Goal: Task Accomplishment & Management: Use online tool/utility

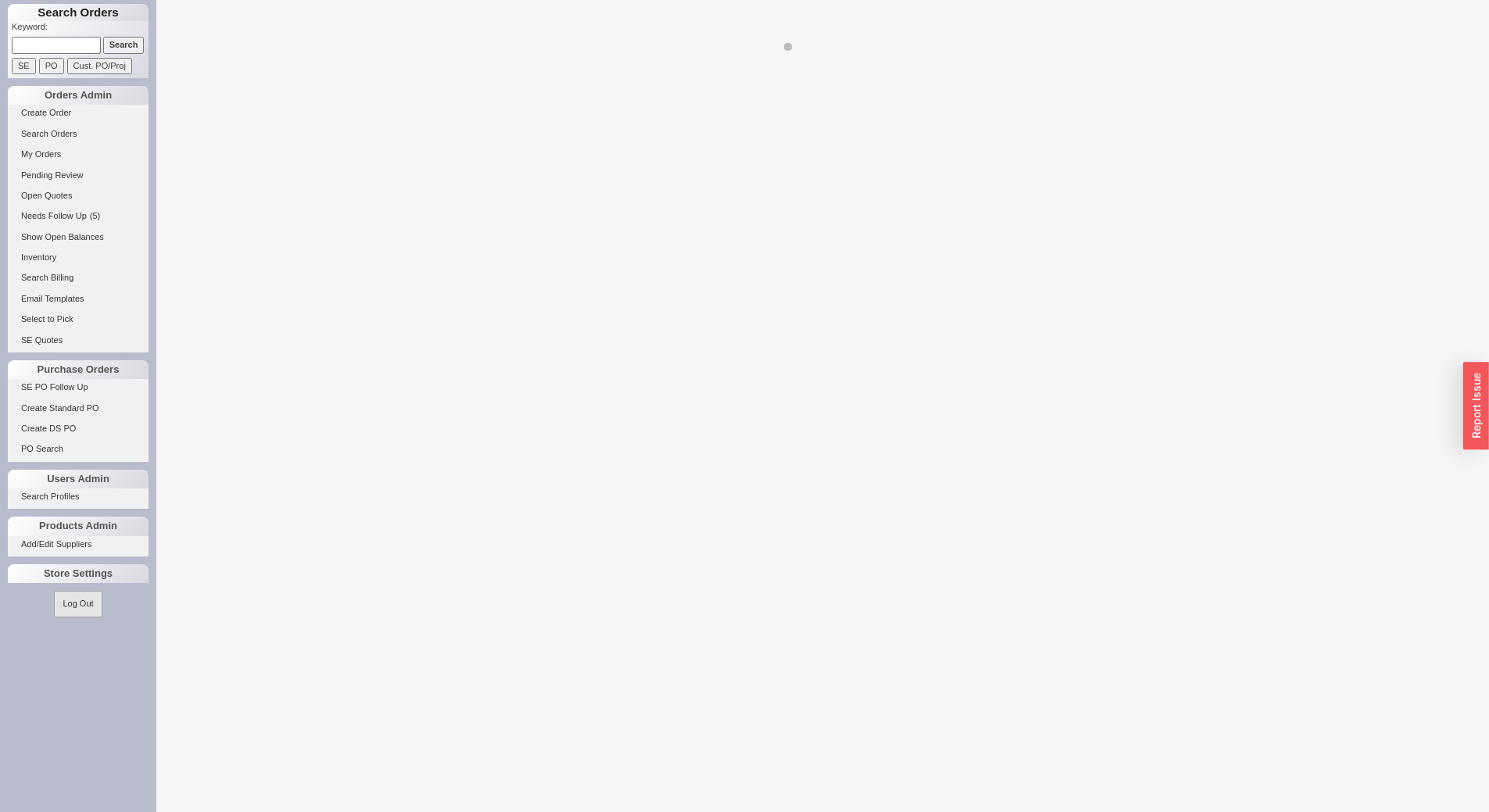
select select "LOW"
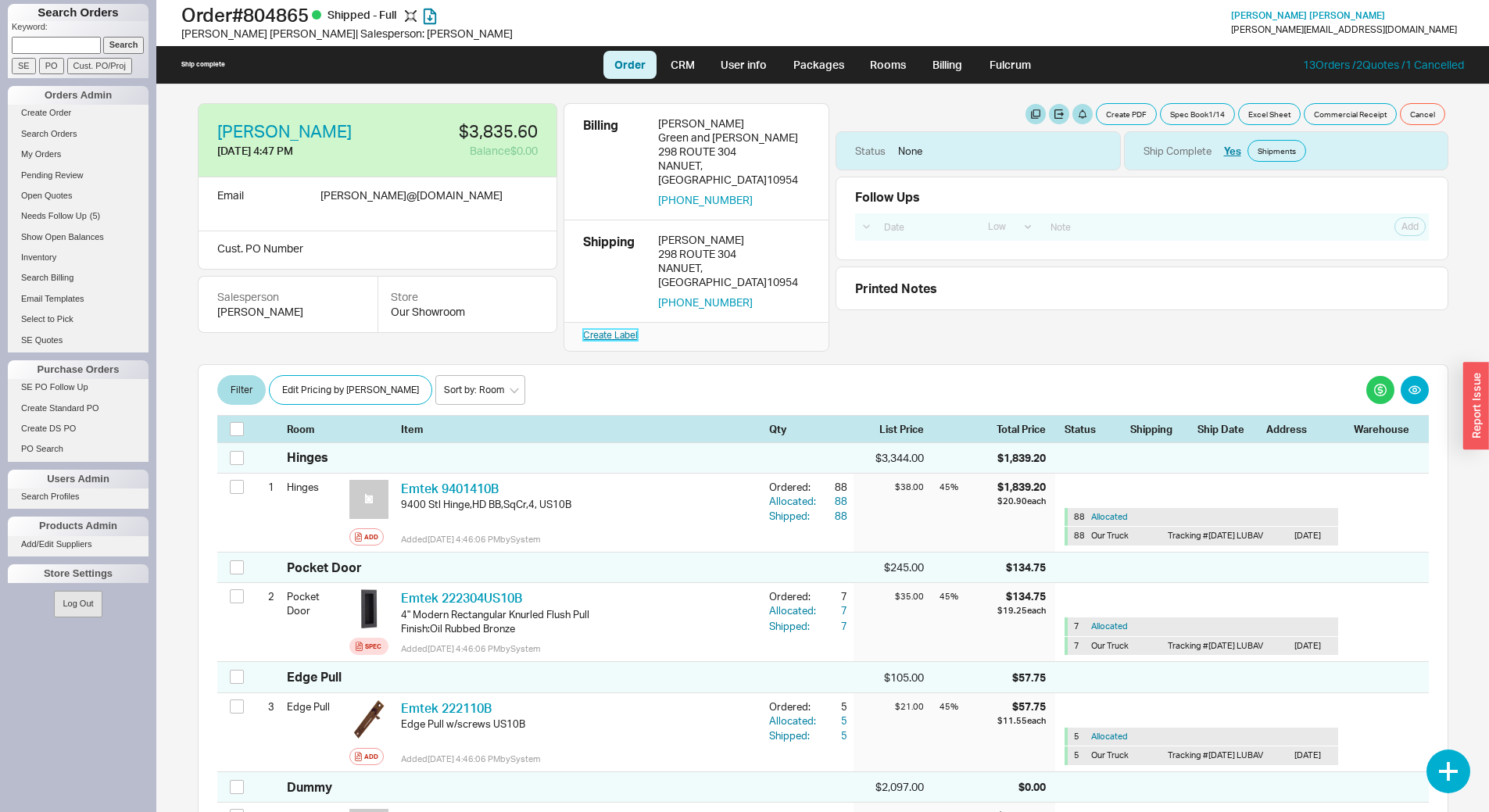
click at [609, 329] on link "Create Label" at bounding box center [610, 334] width 55 height 12
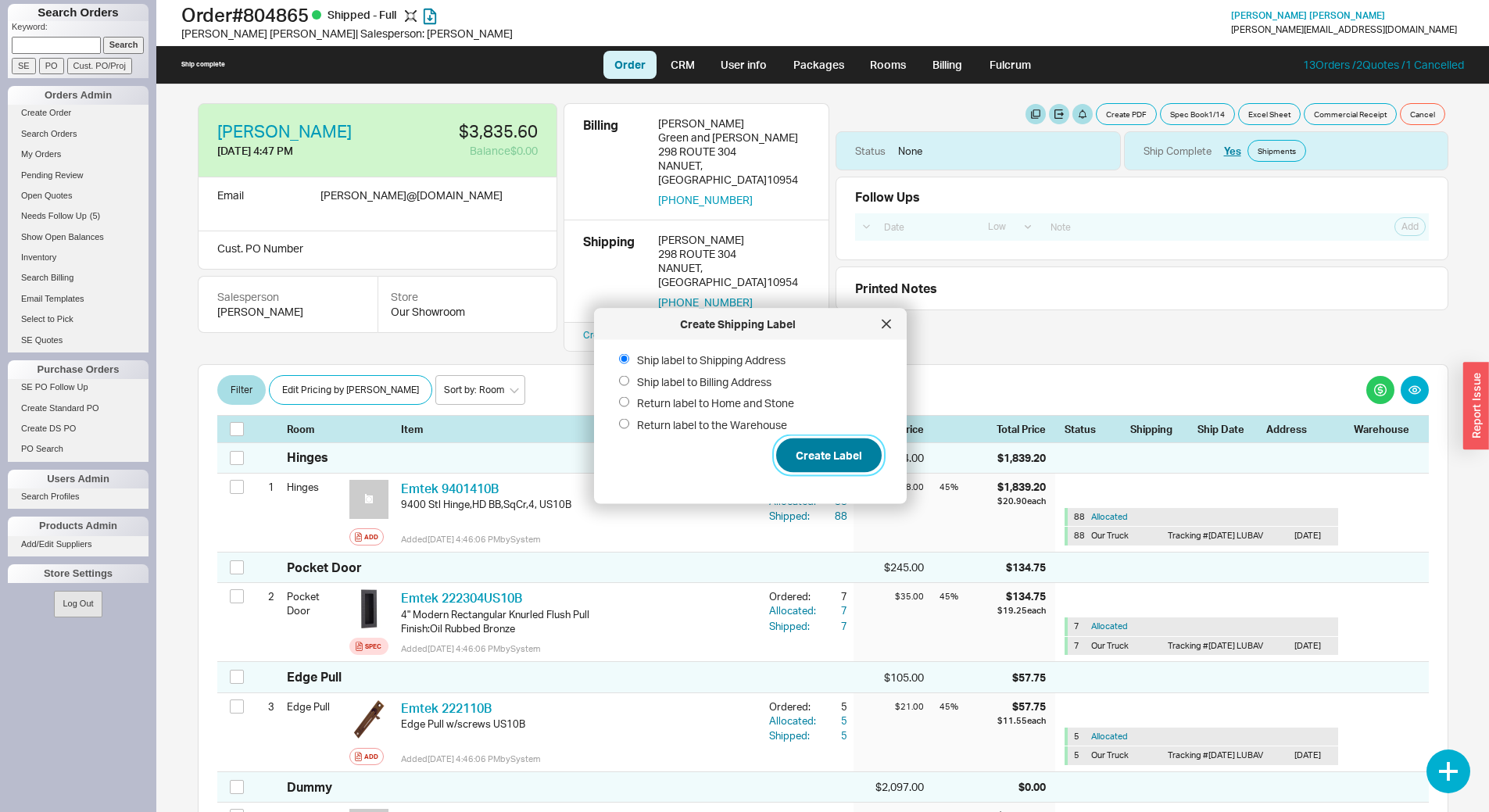
click at [809, 450] on button "Create Label" at bounding box center [829, 455] width 106 height 34
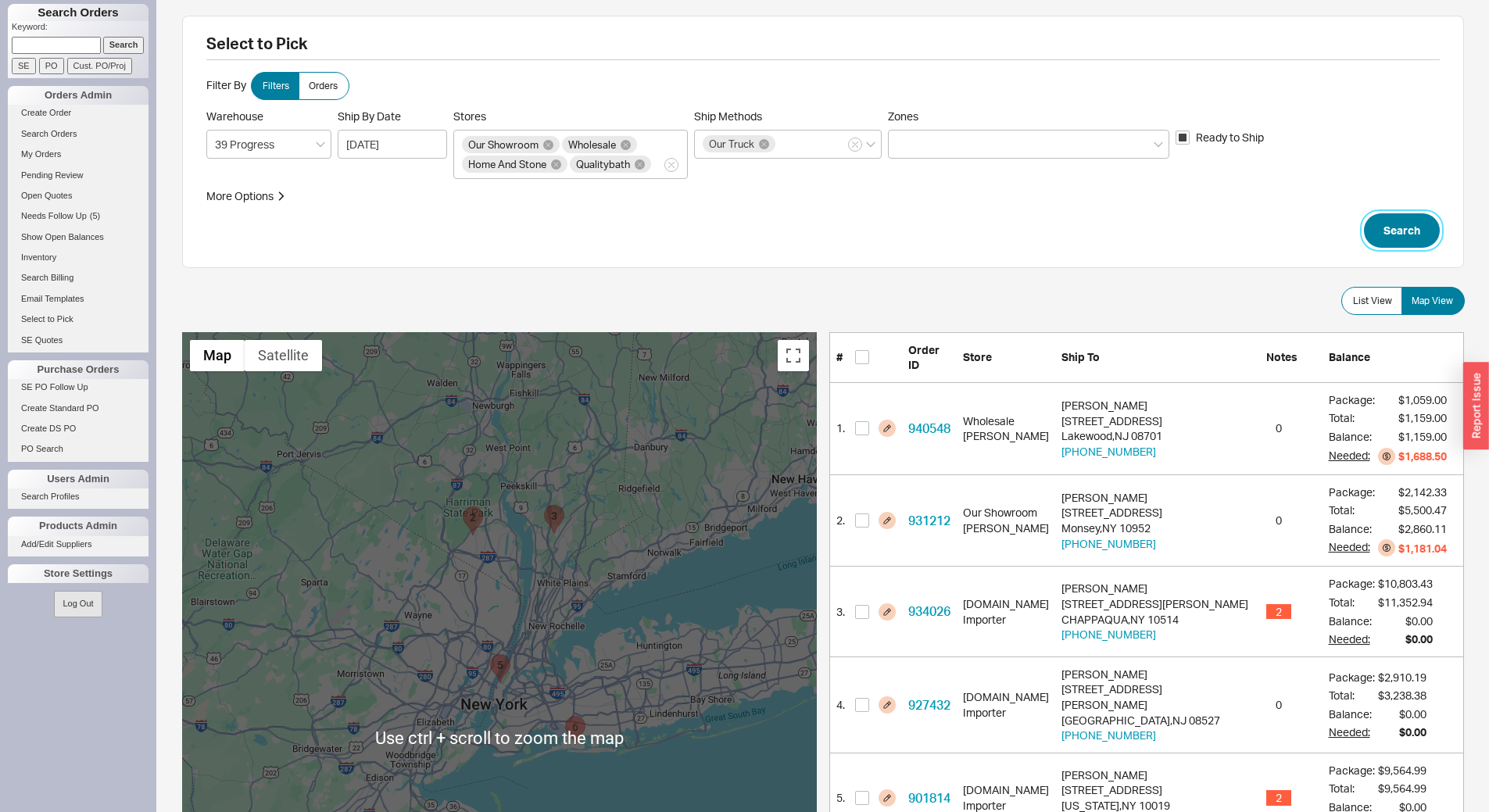
click at [1390, 234] on button "Search" at bounding box center [1401, 229] width 76 height 34
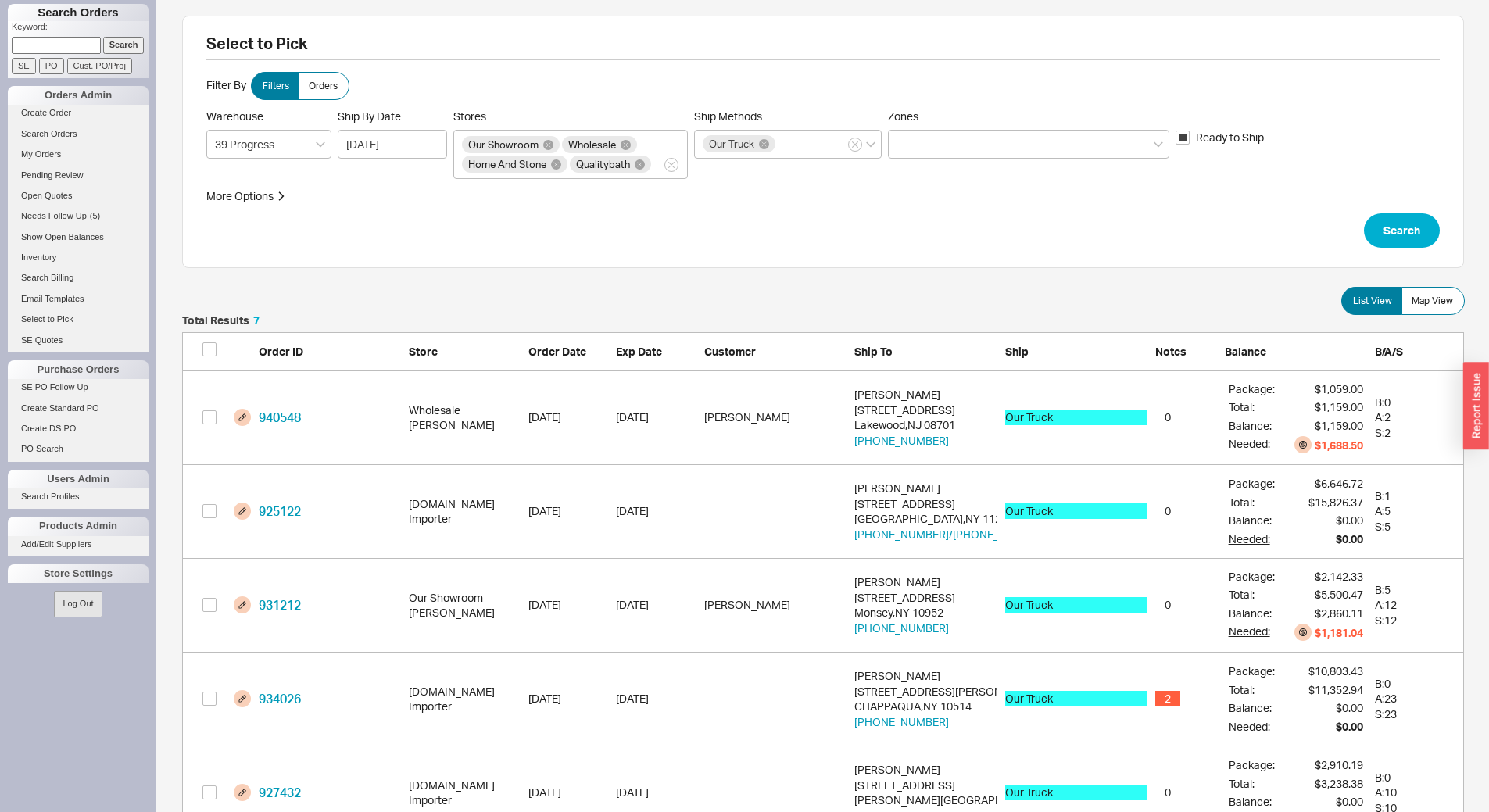
scroll to position [701, 1270]
click at [1438, 306] on span "Map View" at bounding box center [1432, 300] width 41 height 13
click at [0, 0] on input "Map View" at bounding box center [0, 0] width 0 height 0
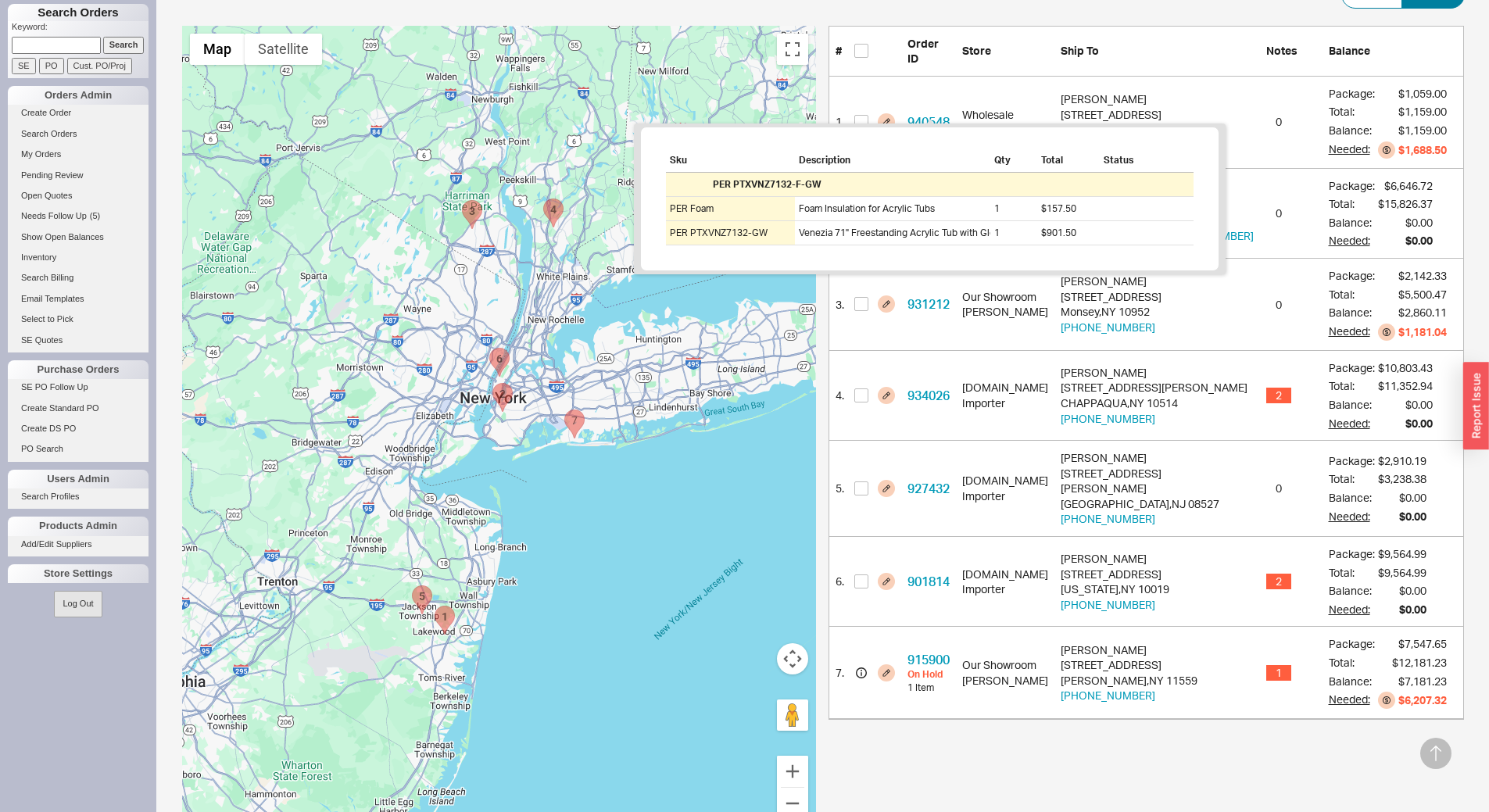
scroll to position [313, 0]
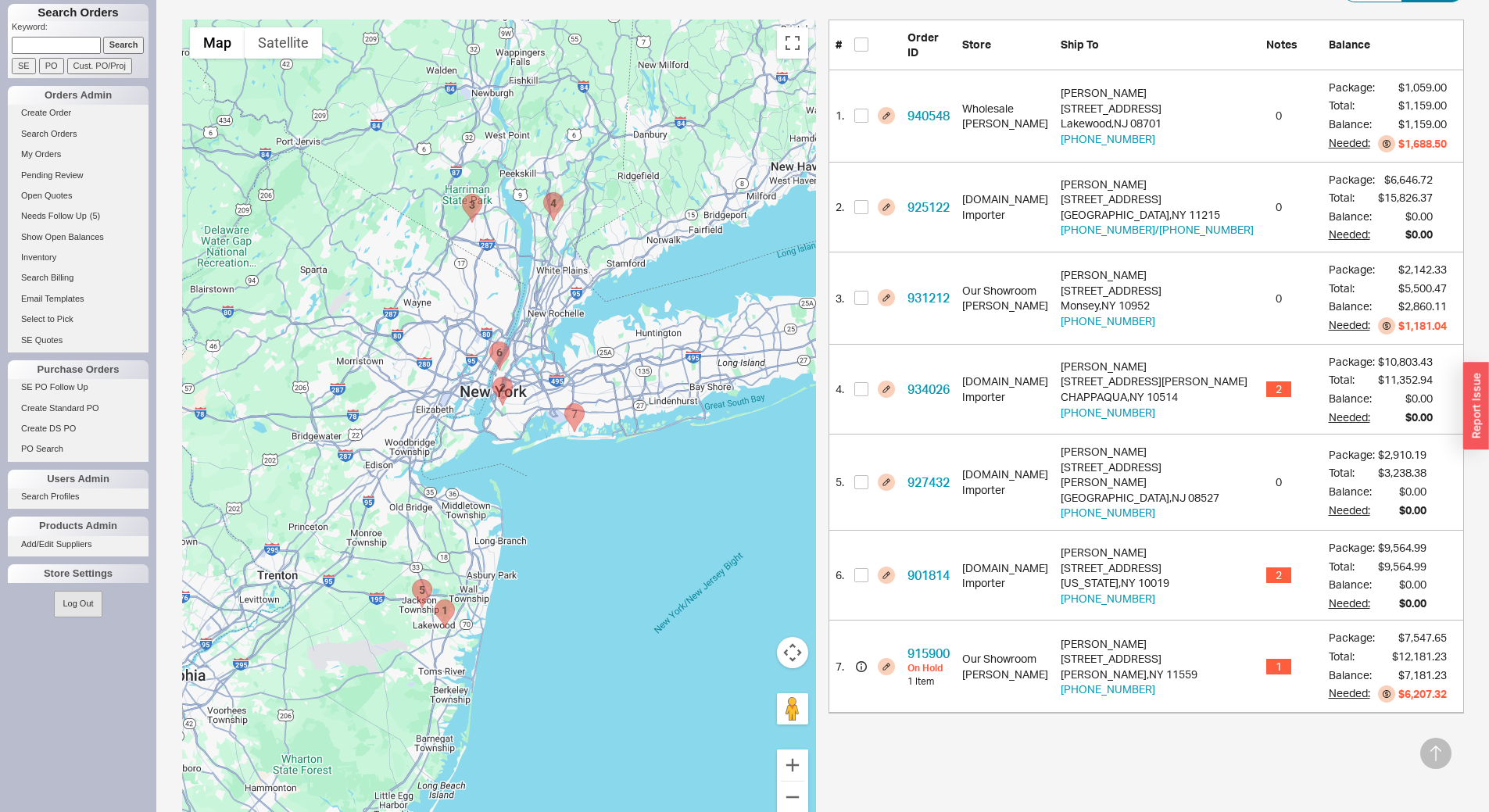
click at [1024, 745] on div "# Order ID Store Ship To Notes Balance 1 . 940548 Wholesale [PERSON_NAME] [PERS…" at bounding box center [1146, 426] width 636 height 812
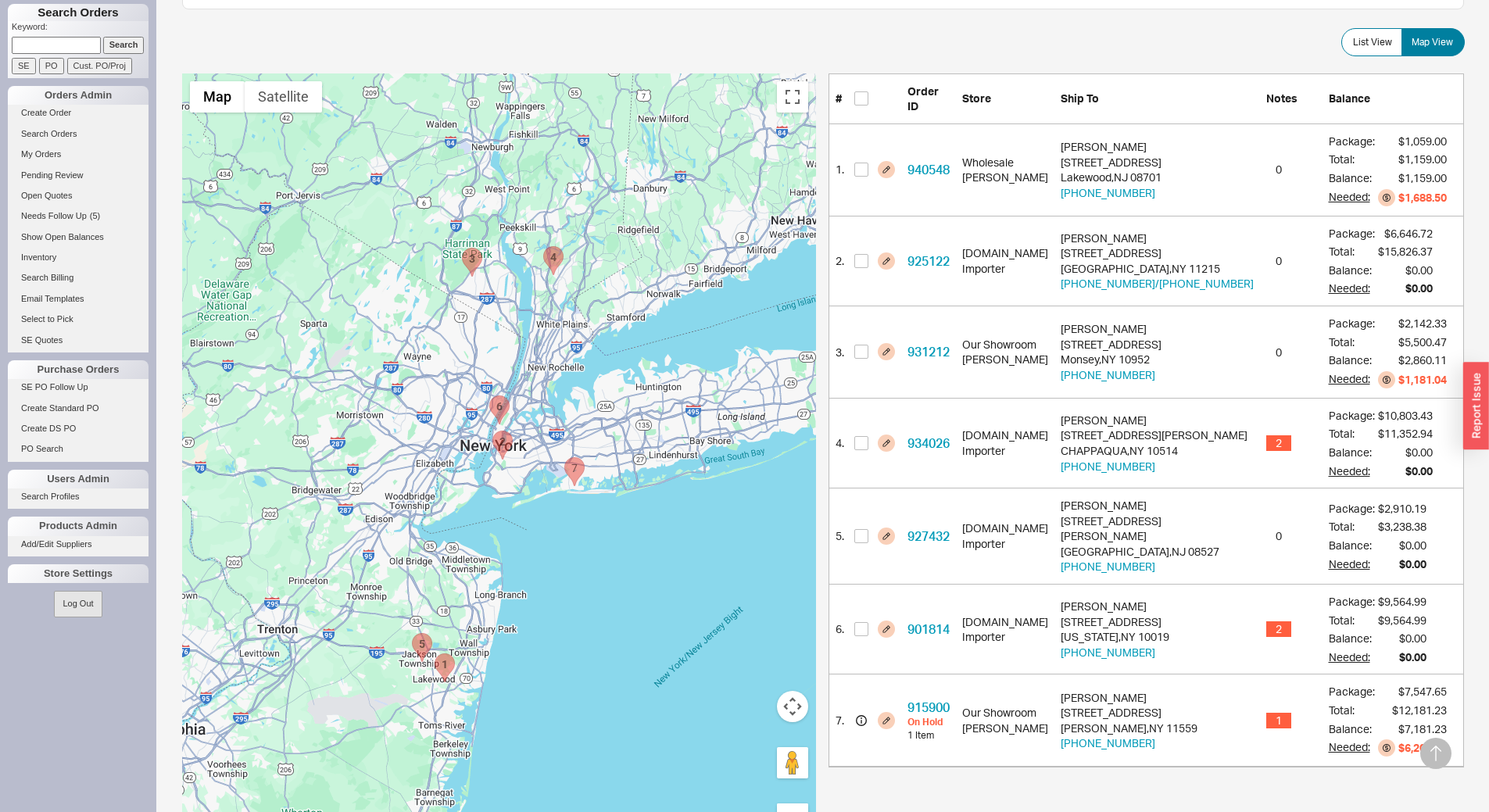
scroll to position [52, 0]
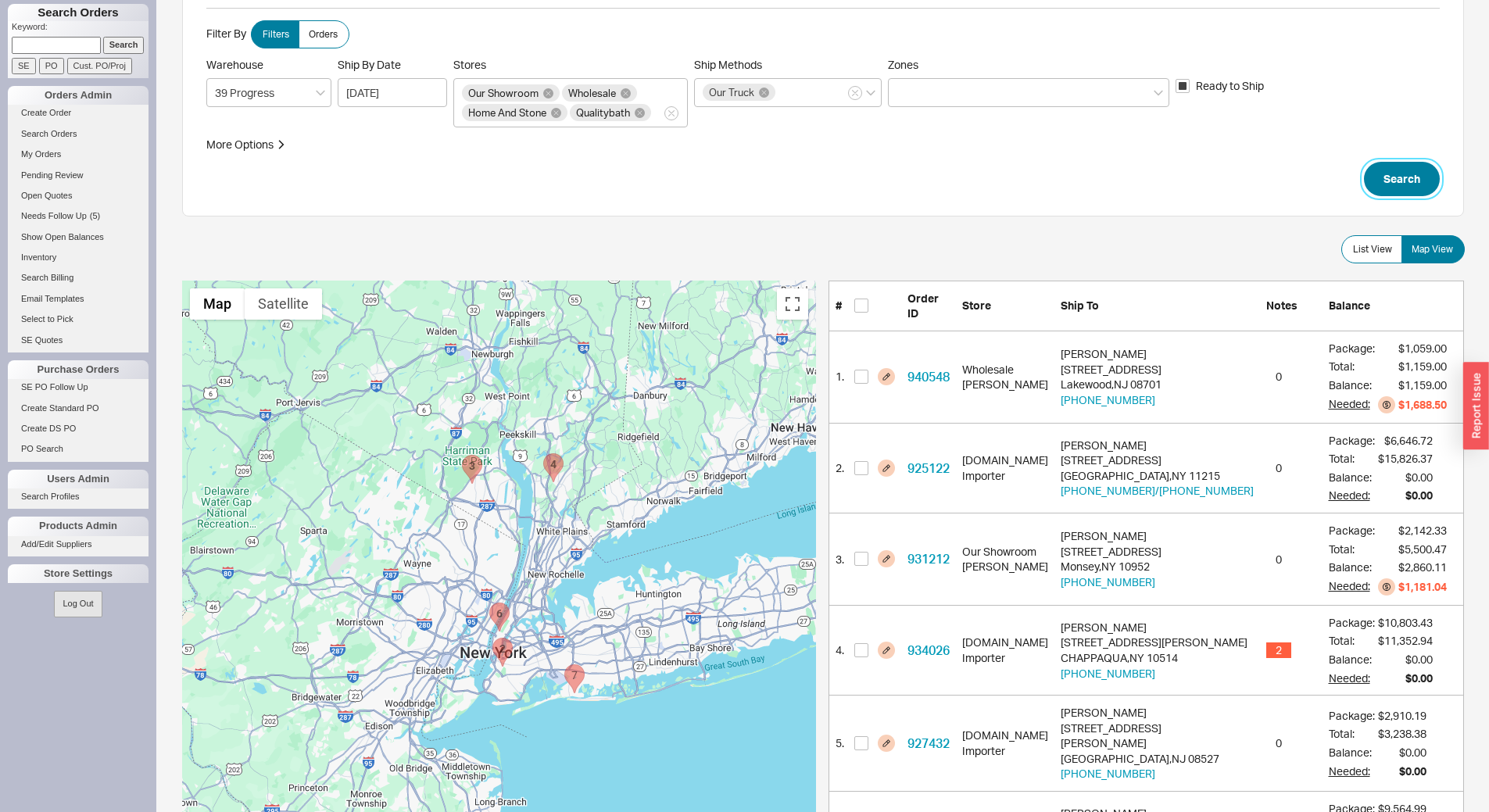
click at [1383, 187] on button "Search" at bounding box center [1401, 178] width 76 height 34
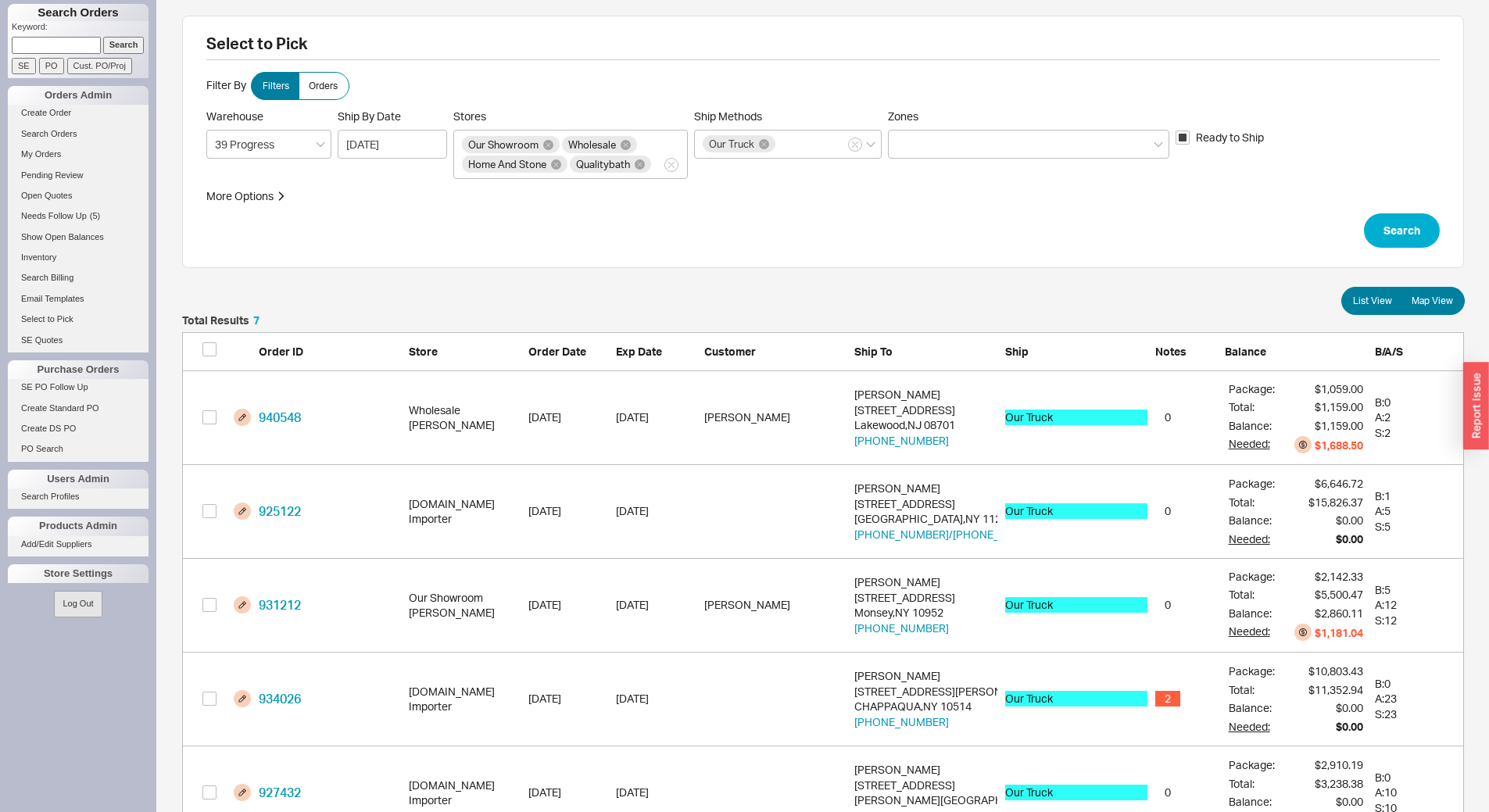
scroll to position [701, 1270]
click at [1434, 302] on span "Map View" at bounding box center [1432, 300] width 41 height 13
click at [0, 0] on input "Map View" at bounding box center [0, 0] width 0 height 0
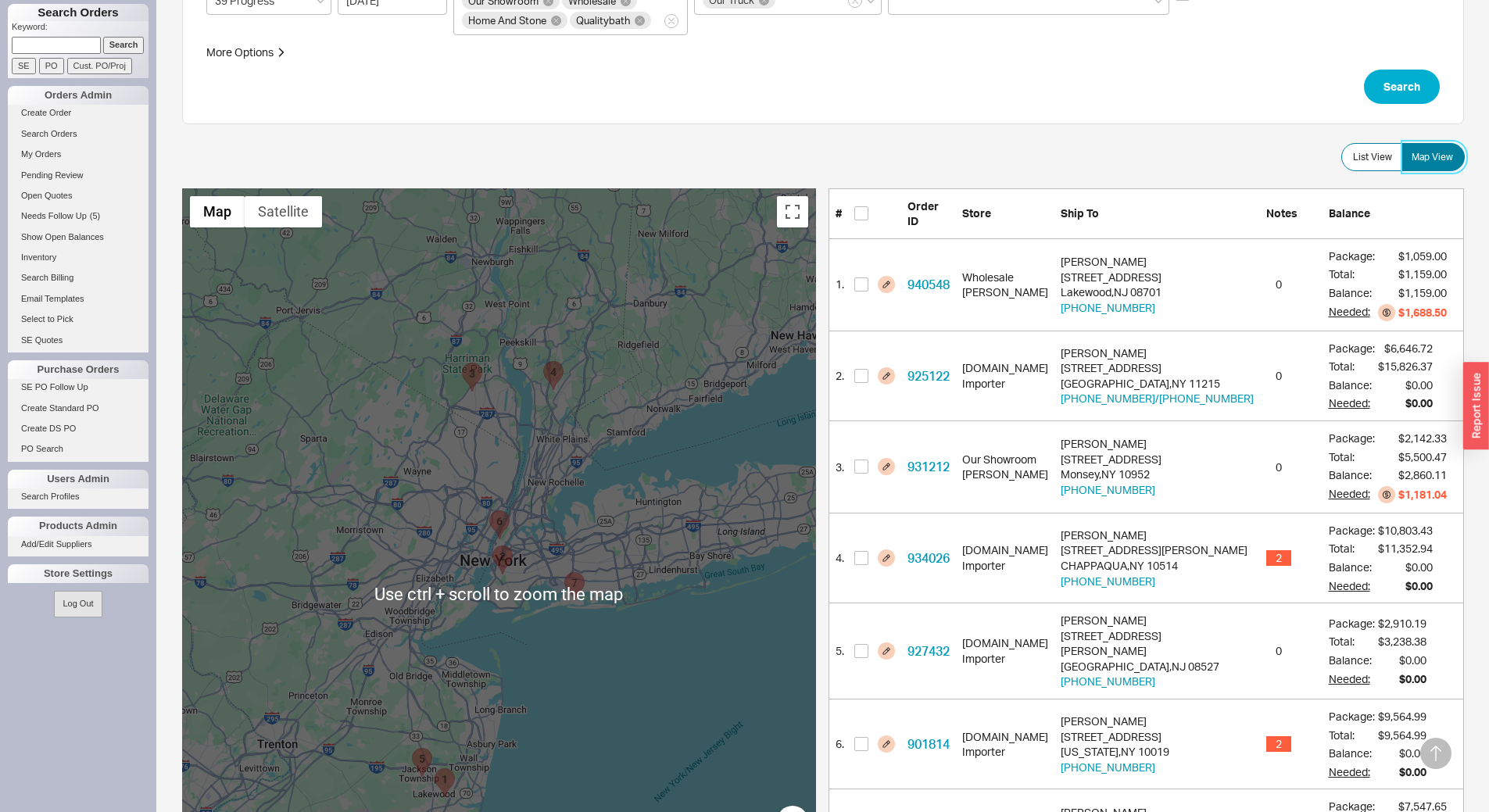
scroll to position [0, 0]
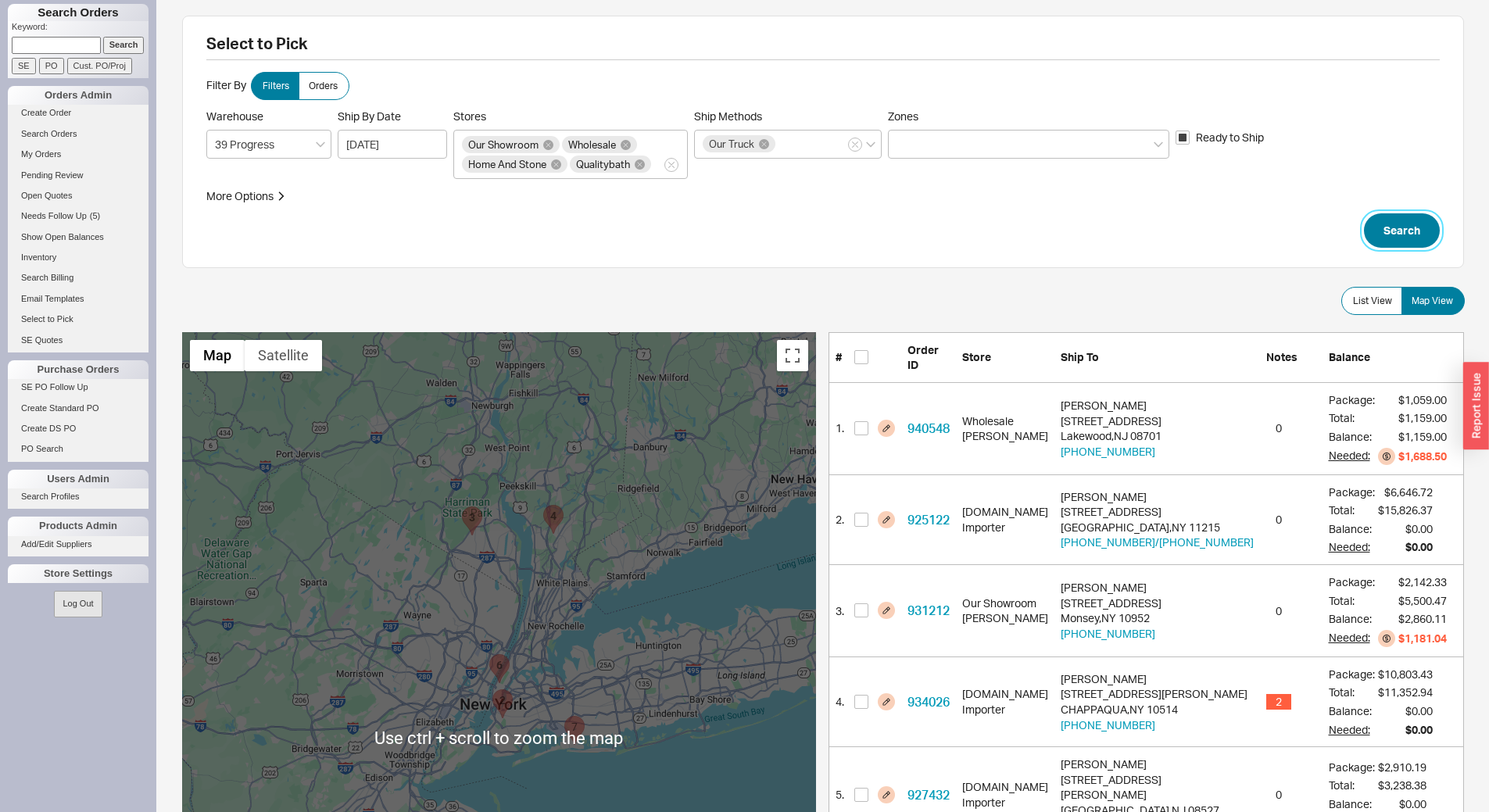
click at [1385, 224] on button "Search" at bounding box center [1401, 229] width 76 height 34
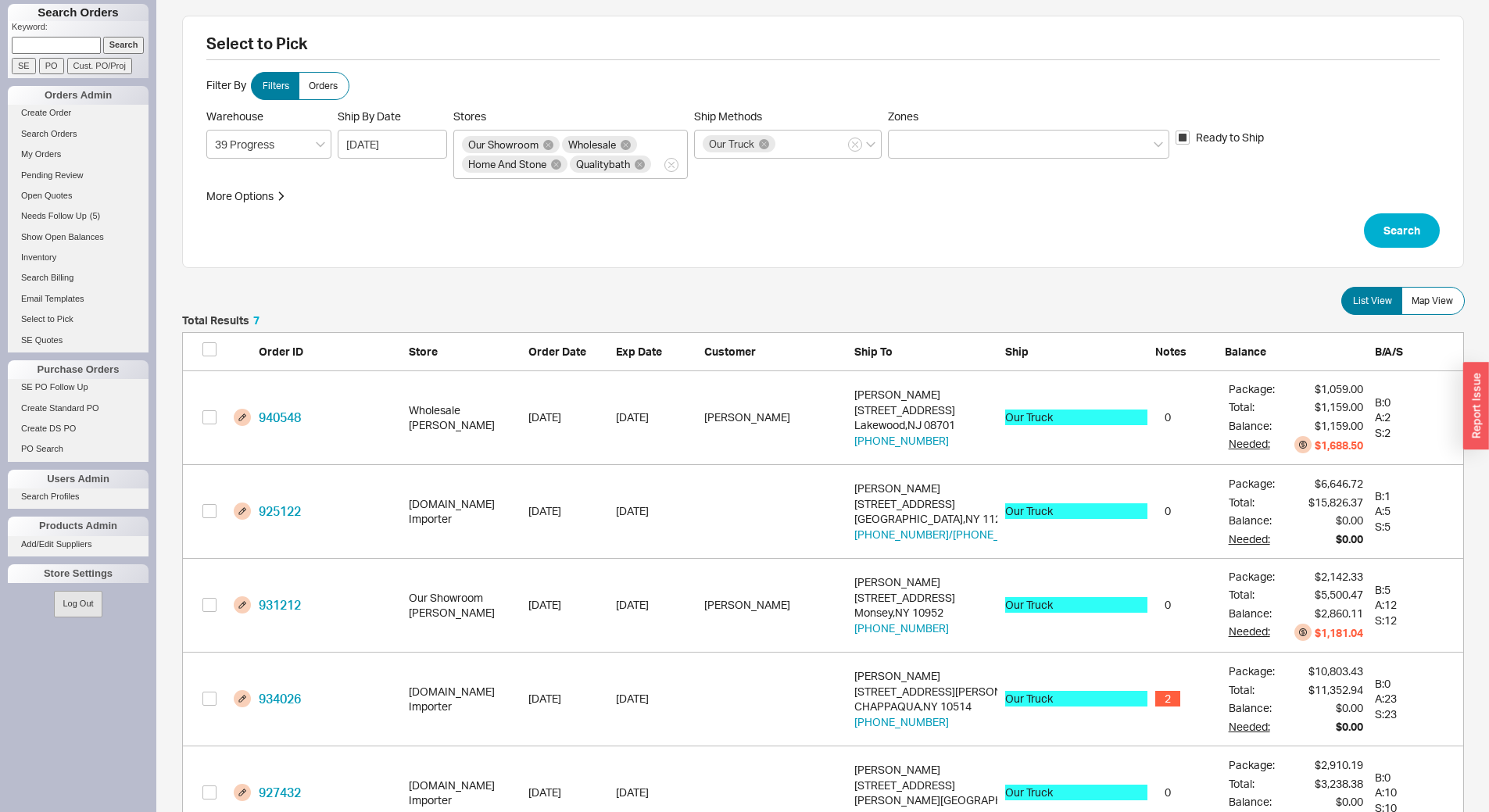
scroll to position [701, 1270]
click at [1443, 307] on label "Map View" at bounding box center [1432, 300] width 64 height 28
click at [0, 0] on input "Map View" at bounding box center [0, 0] width 0 height 0
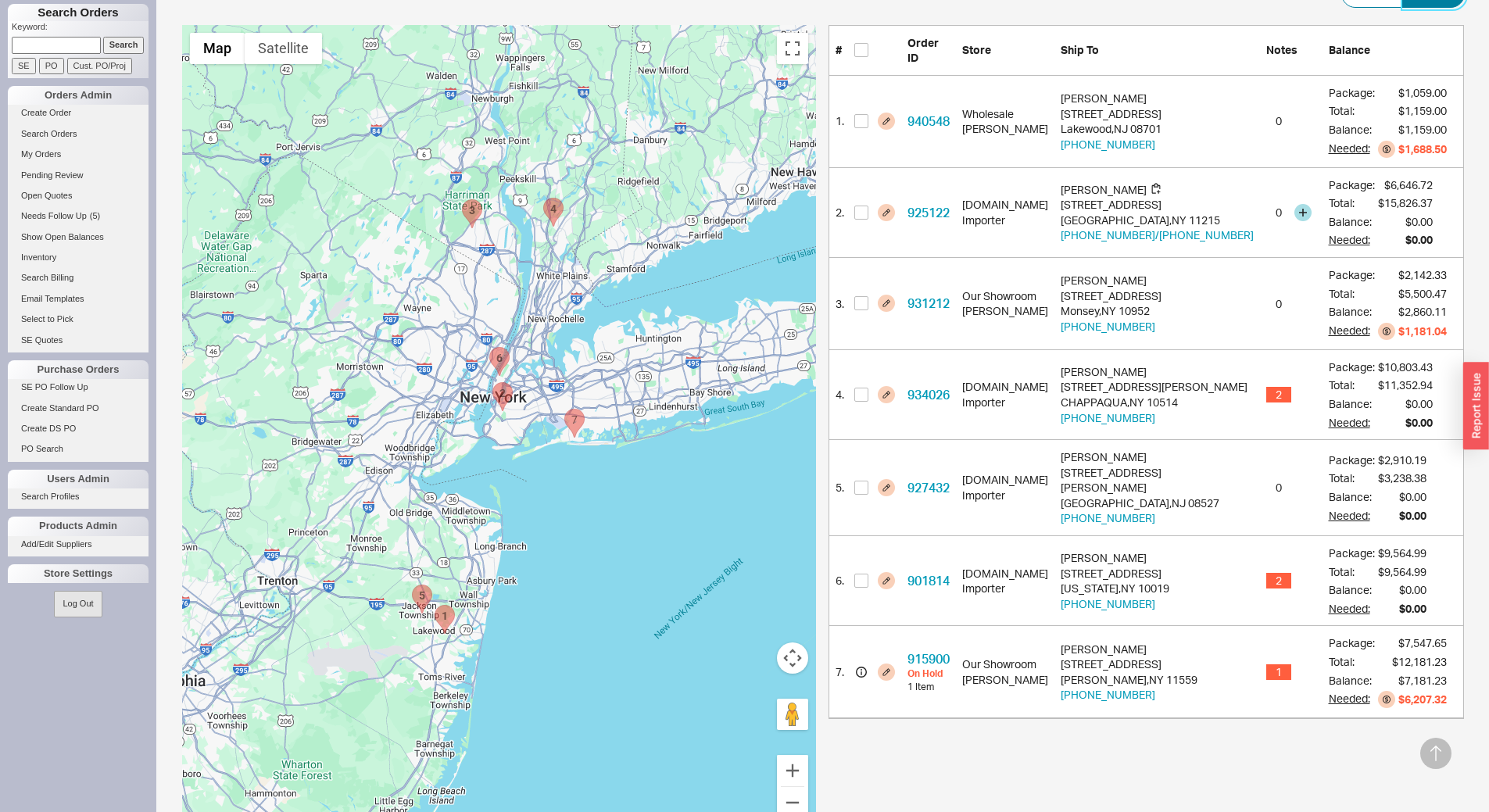
scroll to position [313, 0]
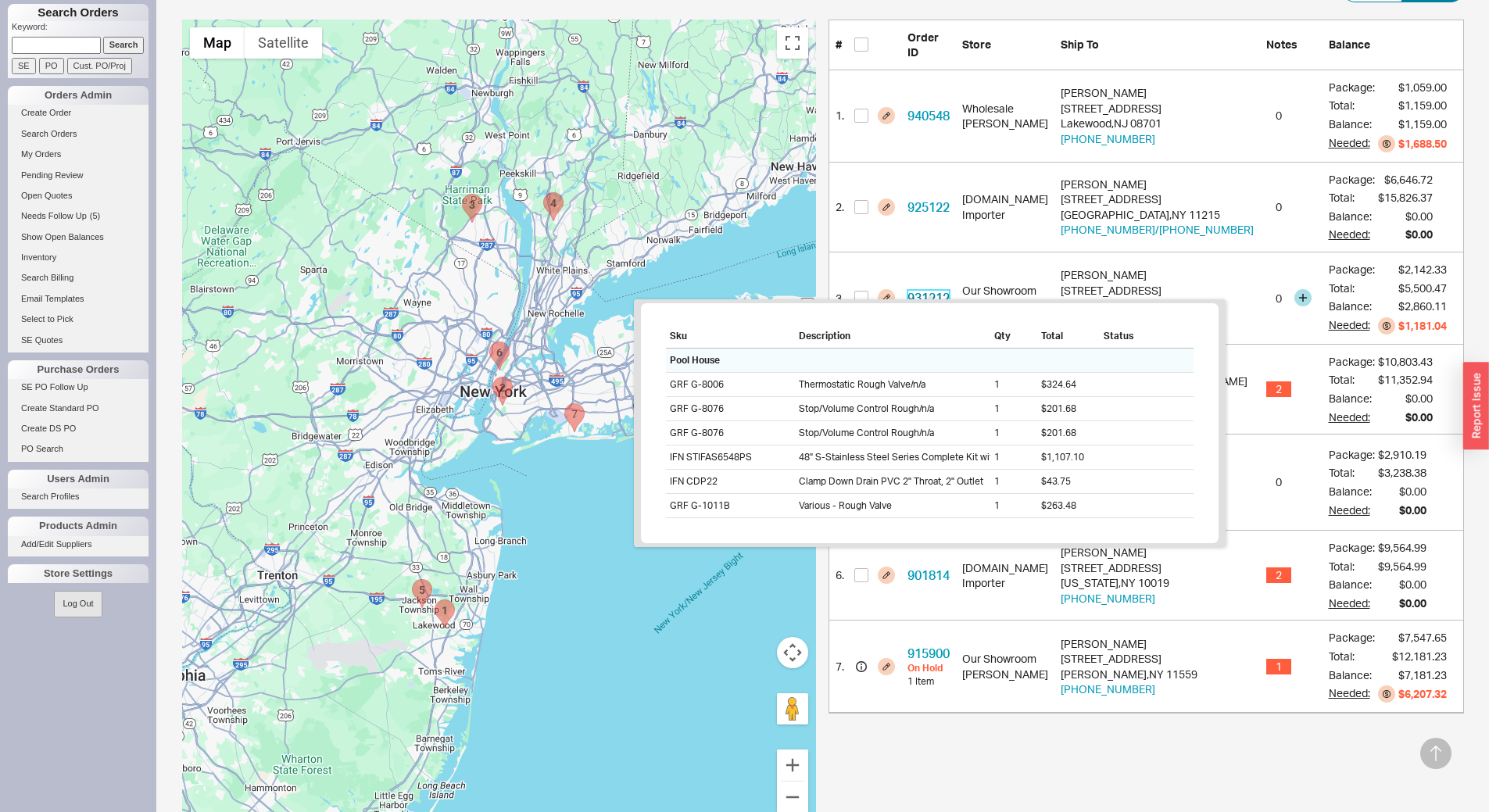
click at [936, 290] on link "931212" at bounding box center [928, 298] width 42 height 16
click at [924, 290] on link "931212" at bounding box center [928, 298] width 42 height 16
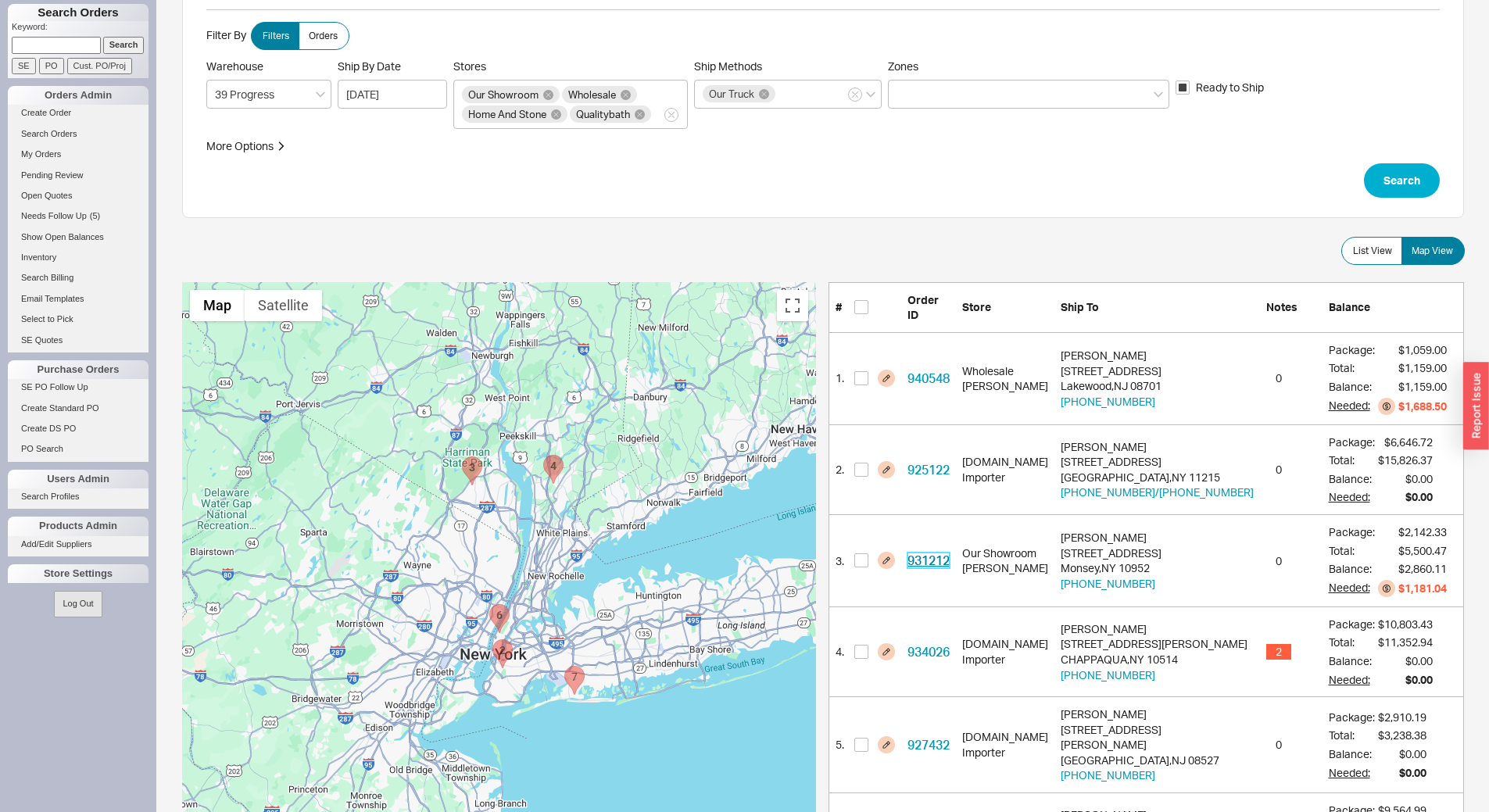
scroll to position [0, 0]
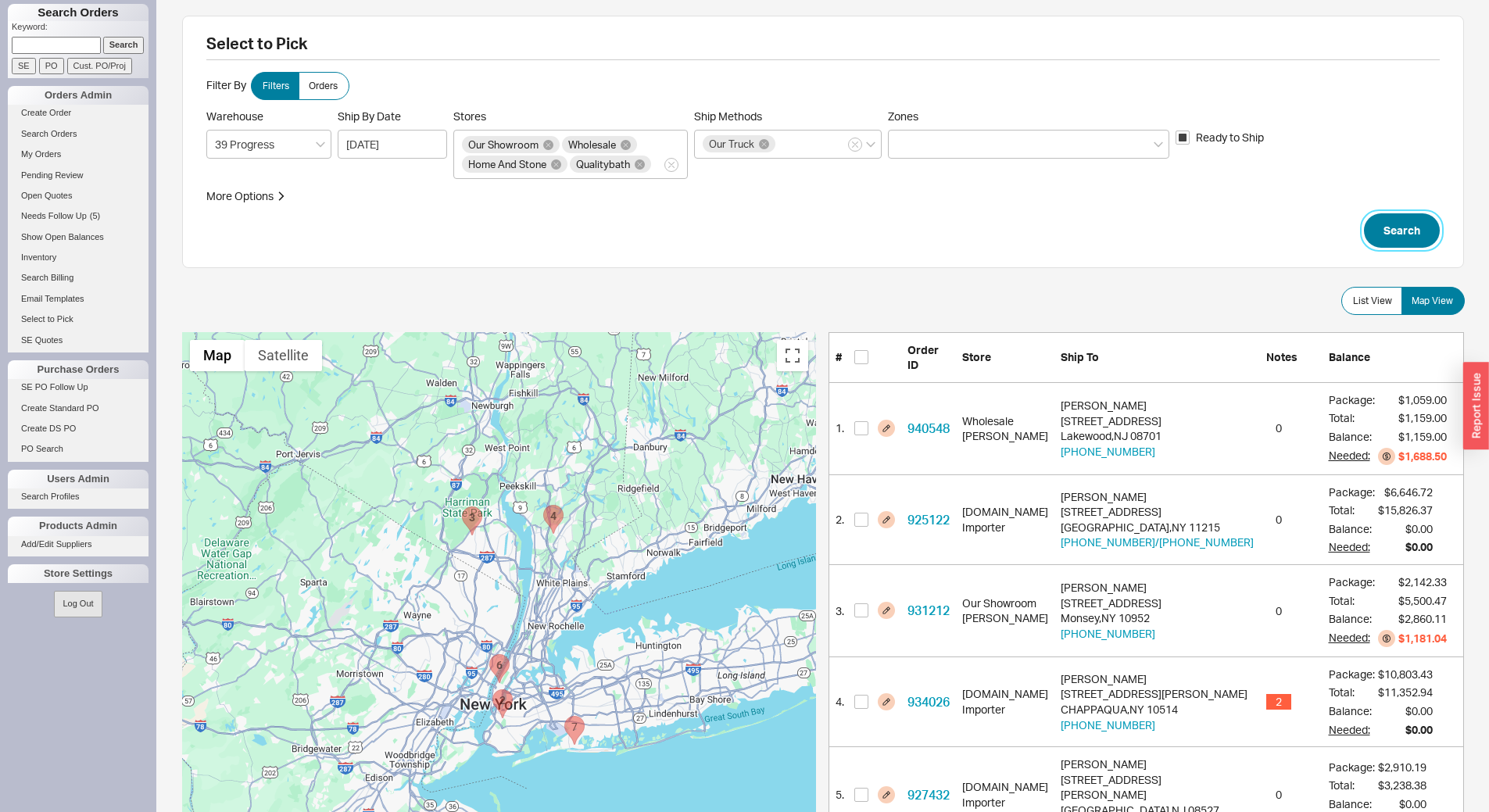
click at [1392, 222] on button "Search" at bounding box center [1401, 229] width 76 height 34
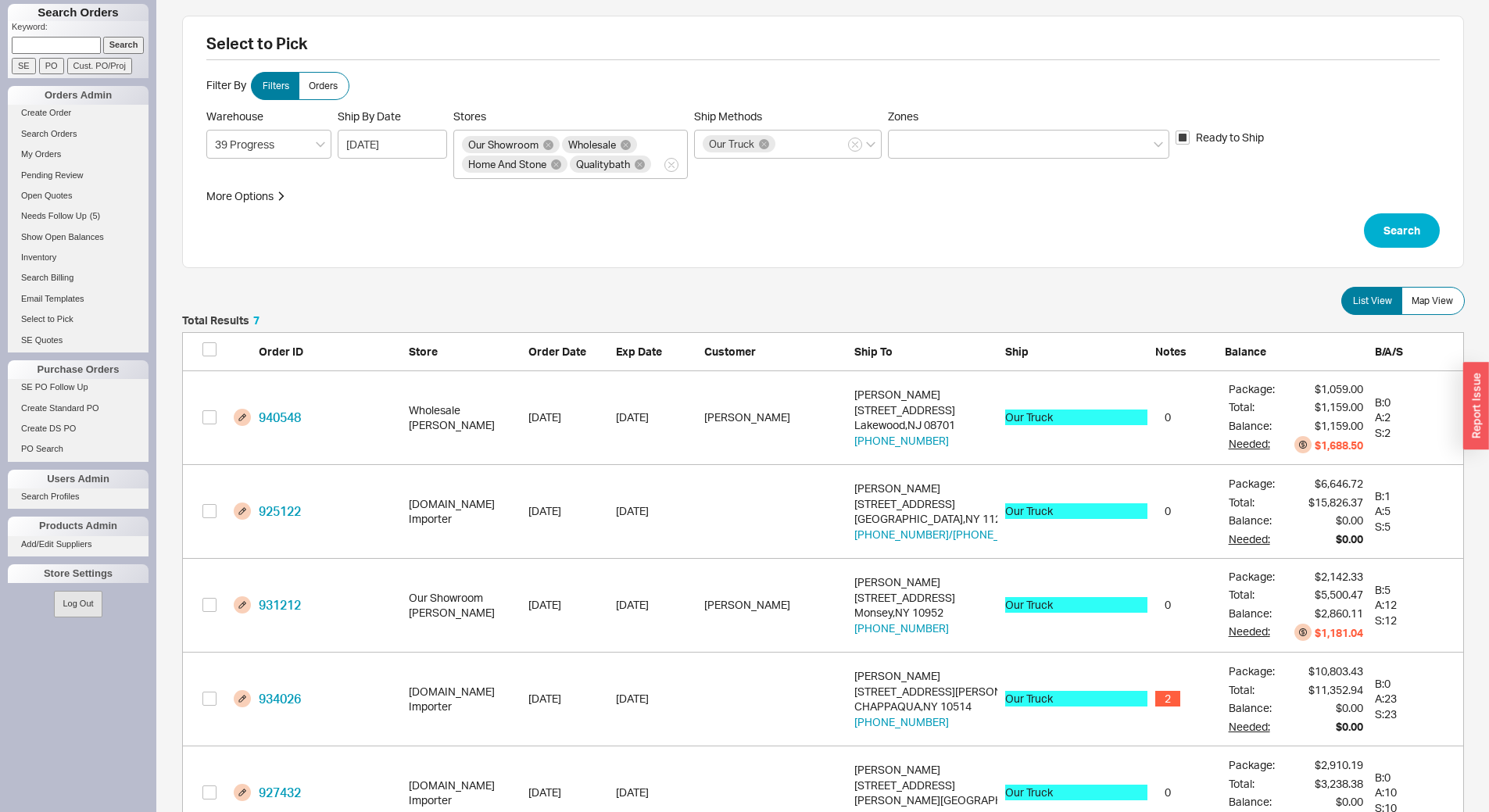
scroll to position [701, 1270]
click at [1427, 226] on button "Search" at bounding box center [1401, 229] width 76 height 34
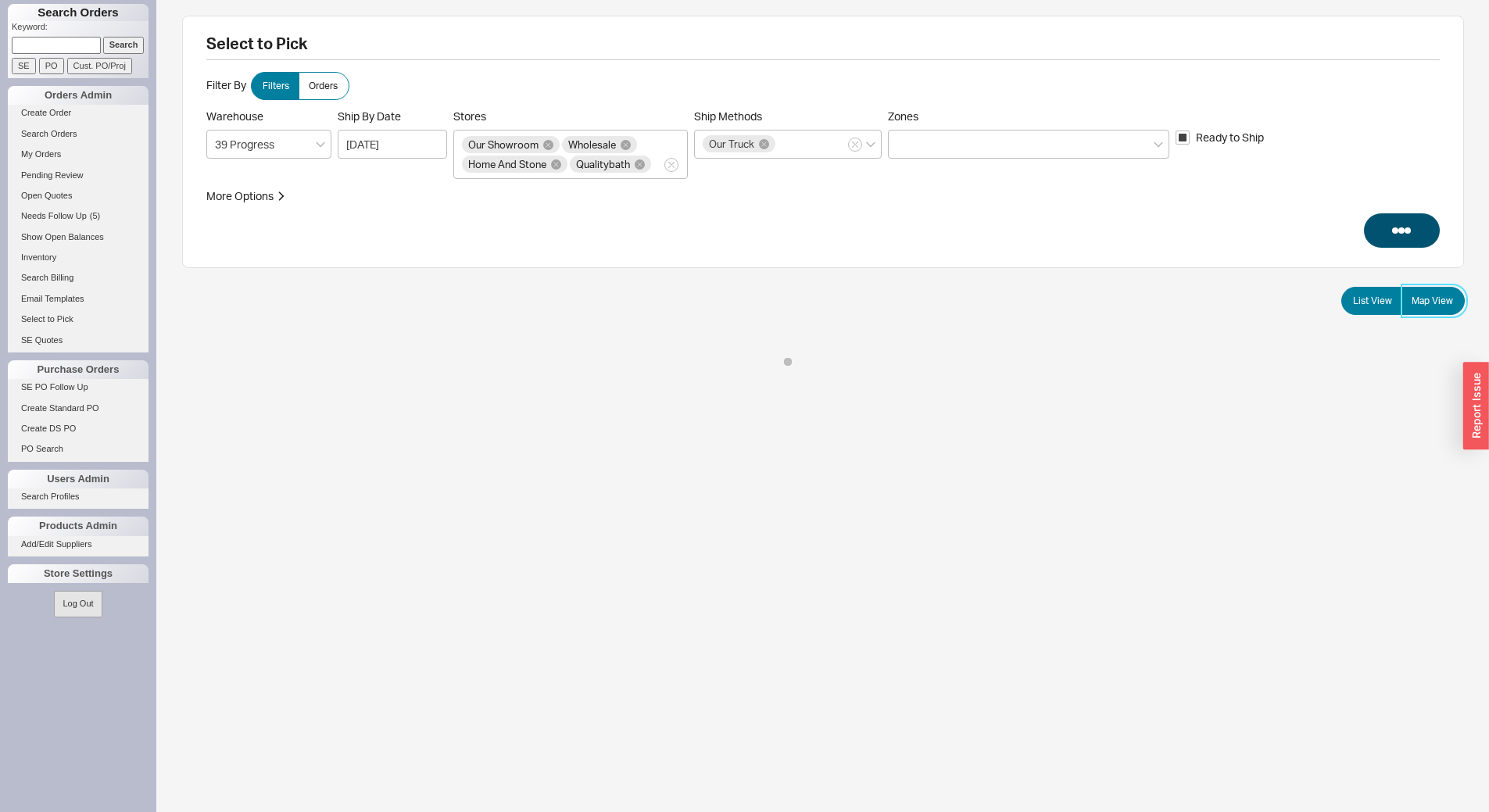
click at [1436, 300] on span "Map View" at bounding box center [1432, 300] width 41 height 13
click at [0, 0] on input "Map View" at bounding box center [0, 0] width 0 height 0
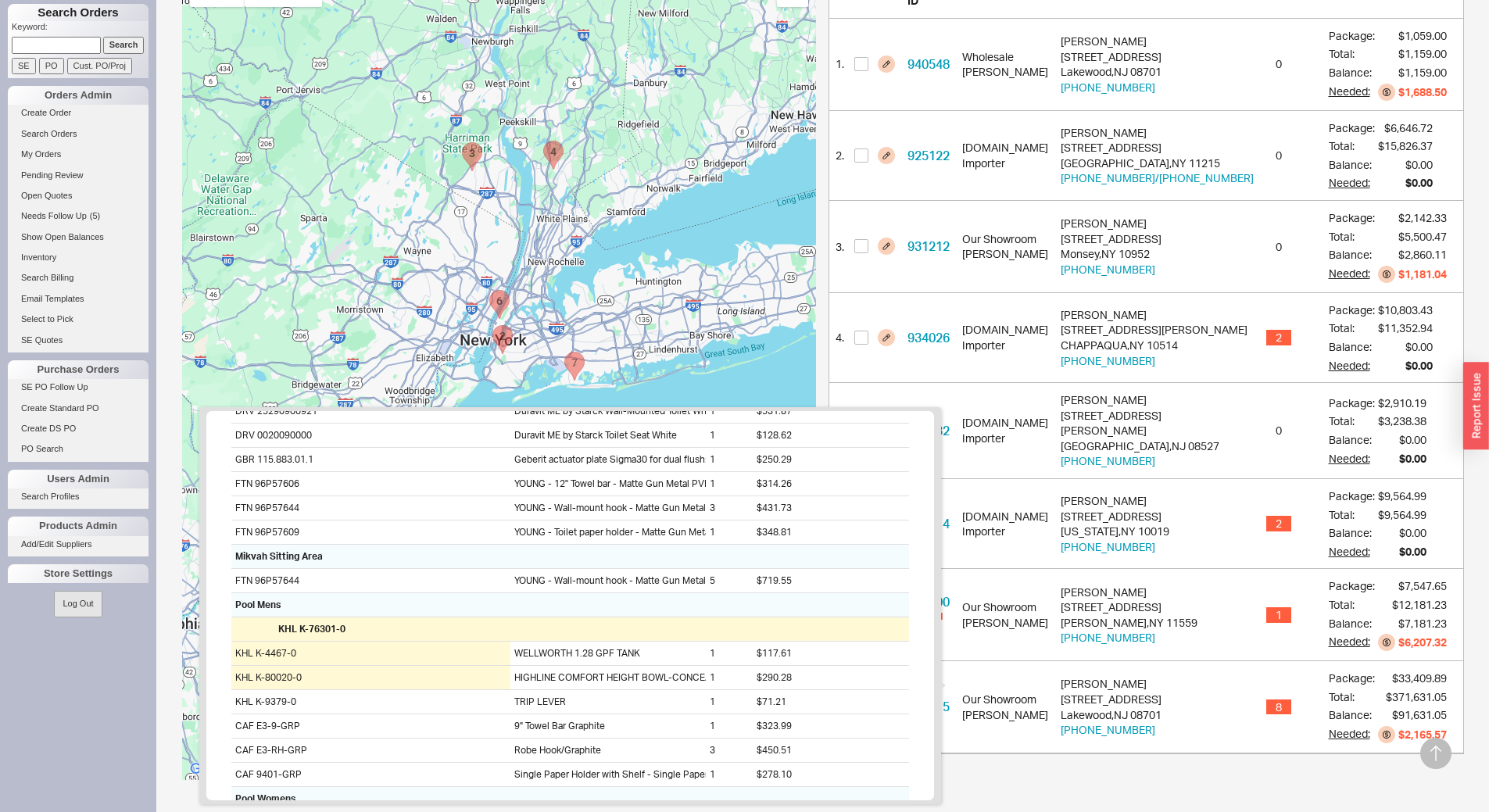
scroll to position [625, 0]
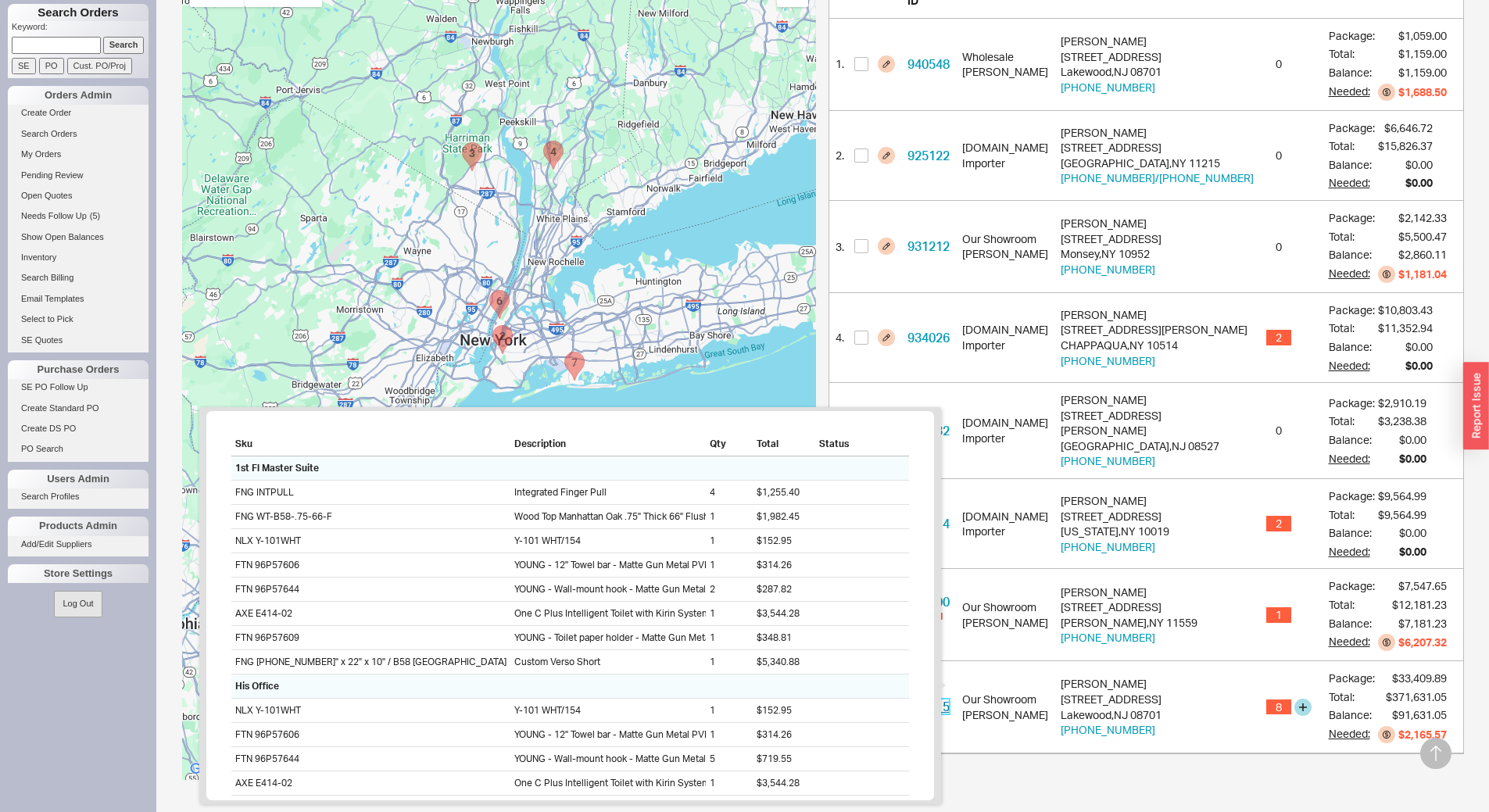
click at [940, 698] on link "812015" at bounding box center [928, 706] width 42 height 16
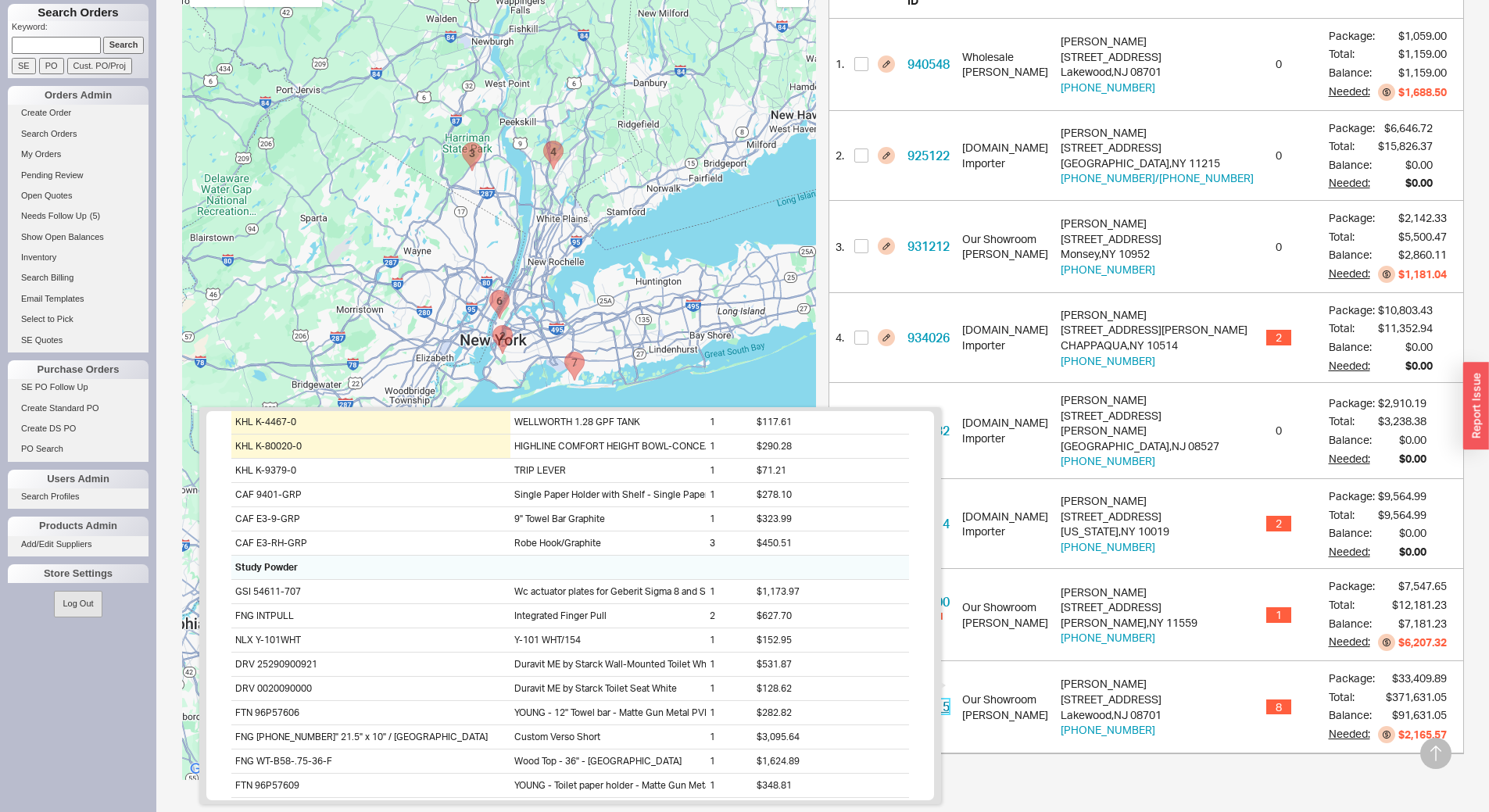
scroll to position [1013, 0]
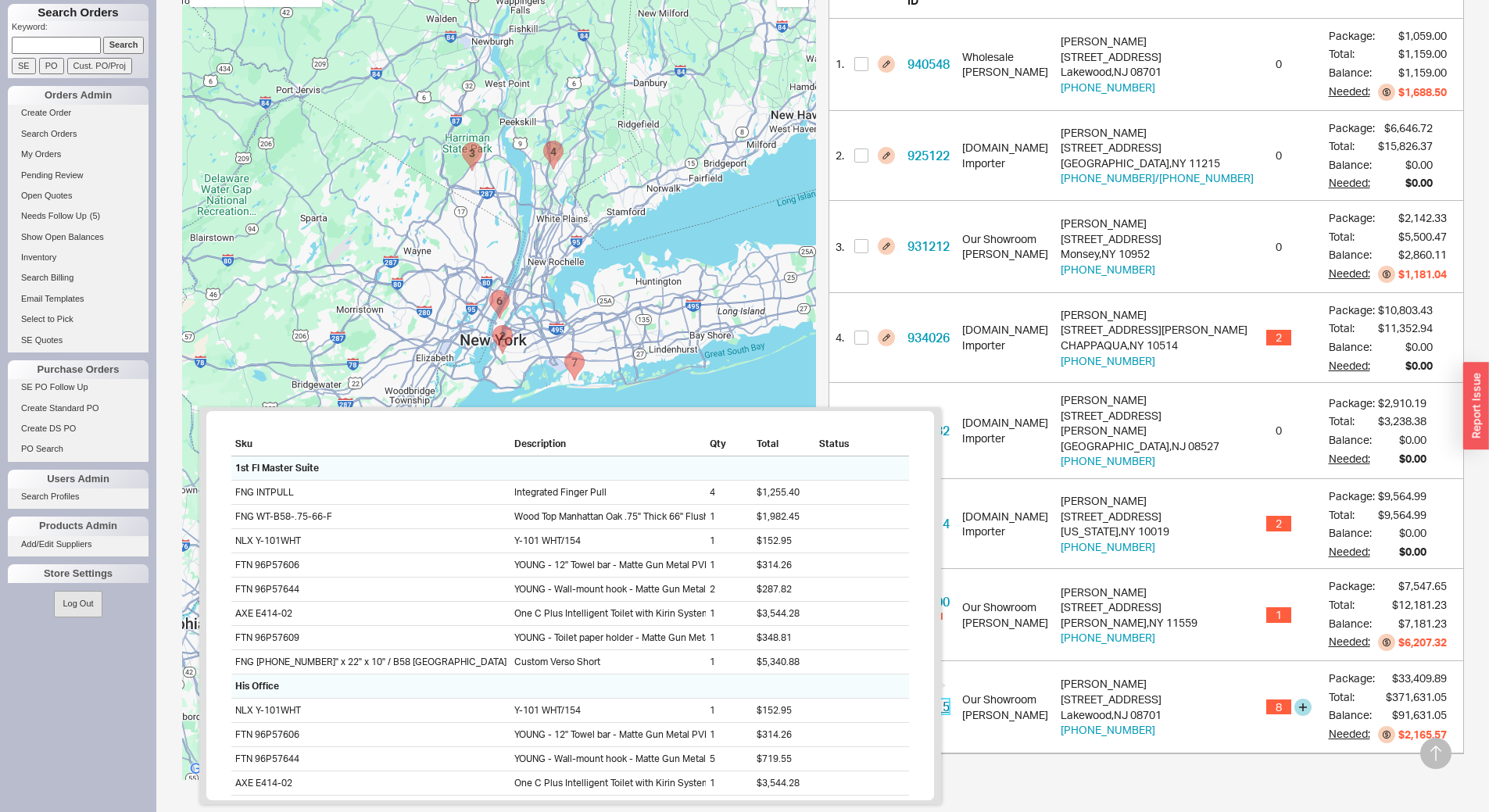
click at [934, 698] on link "812015" at bounding box center [928, 706] width 42 height 16
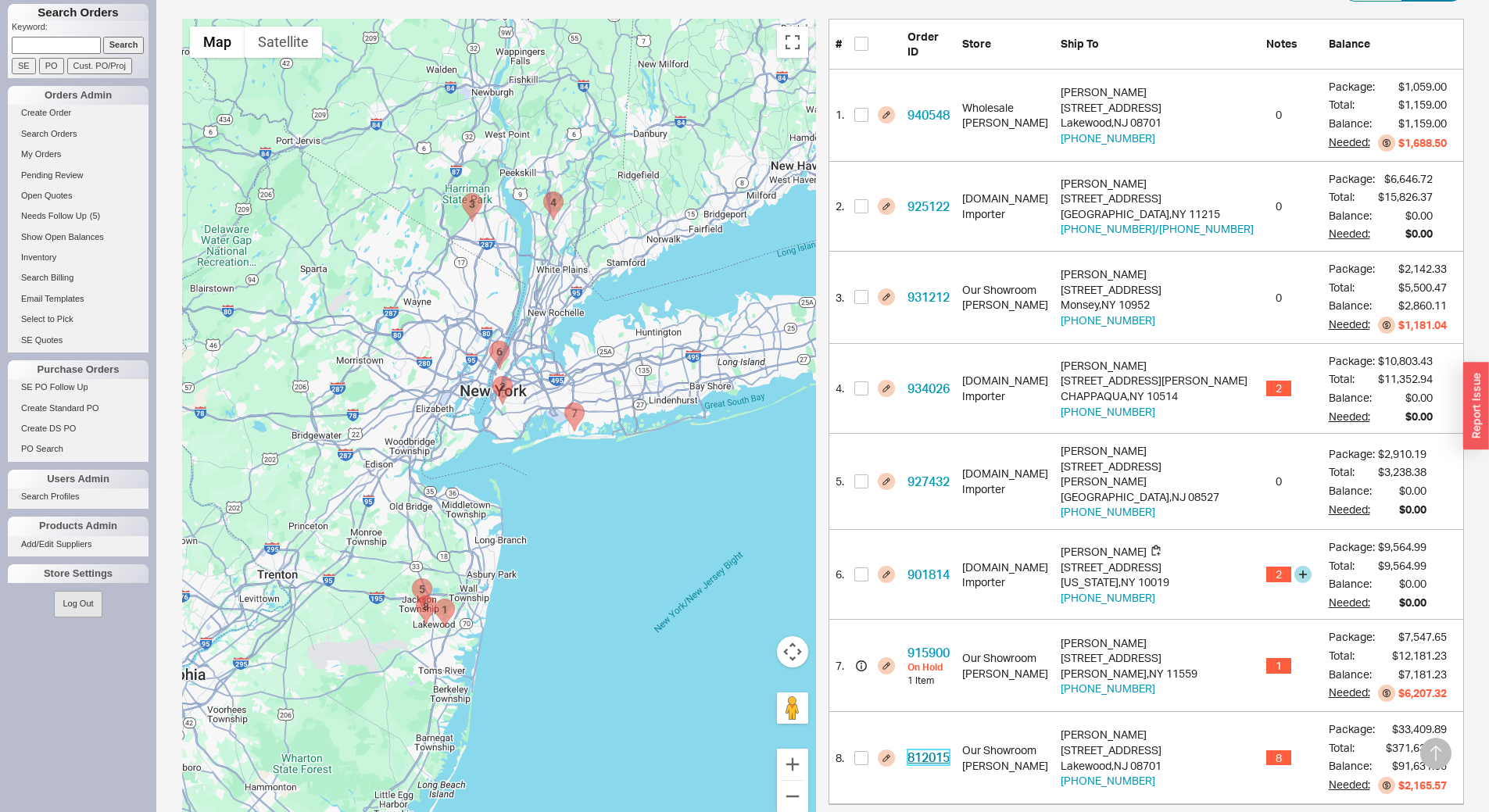
scroll to position [286, 0]
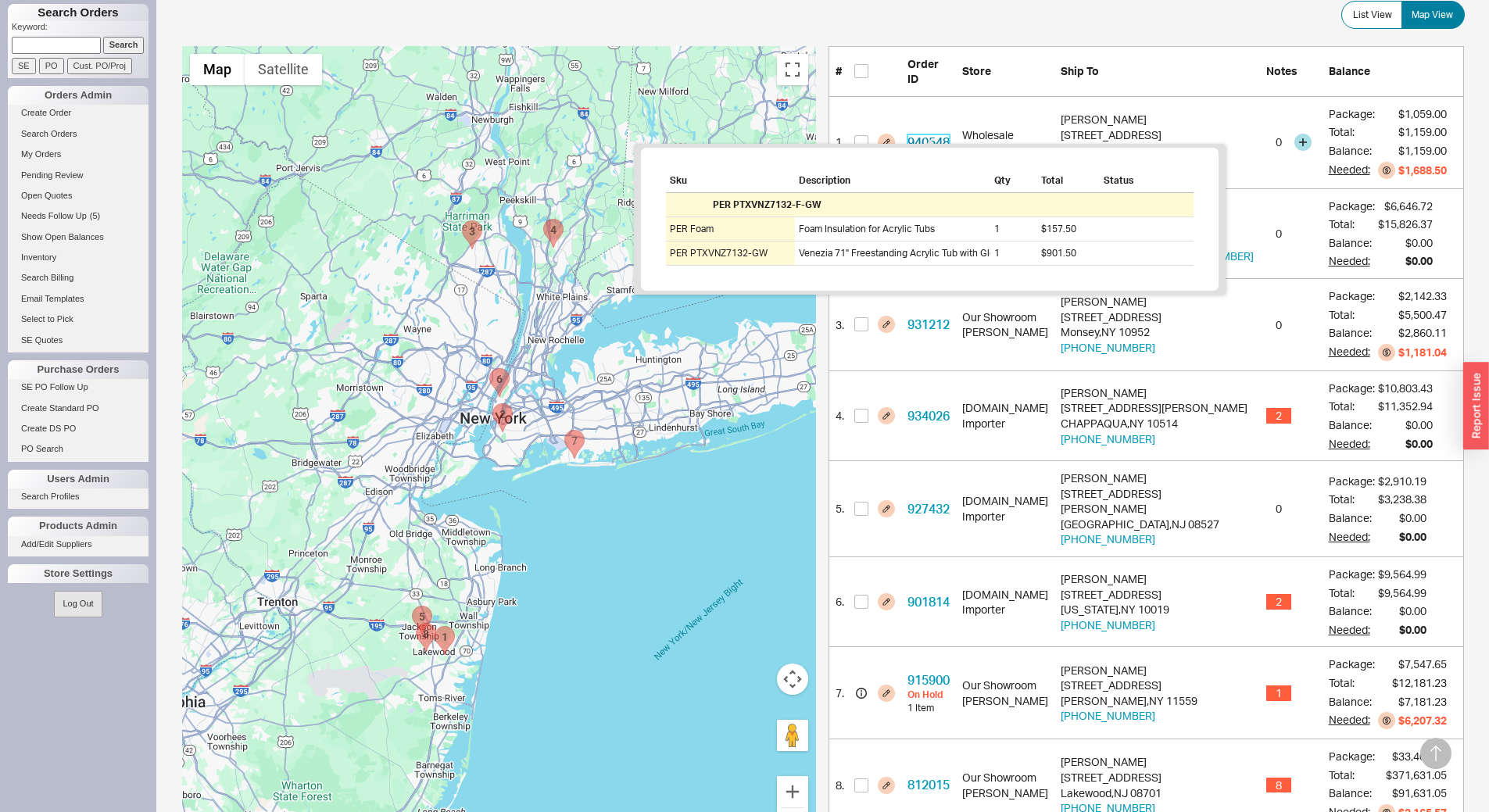
click at [936, 134] on link "940548" at bounding box center [928, 142] width 42 height 16
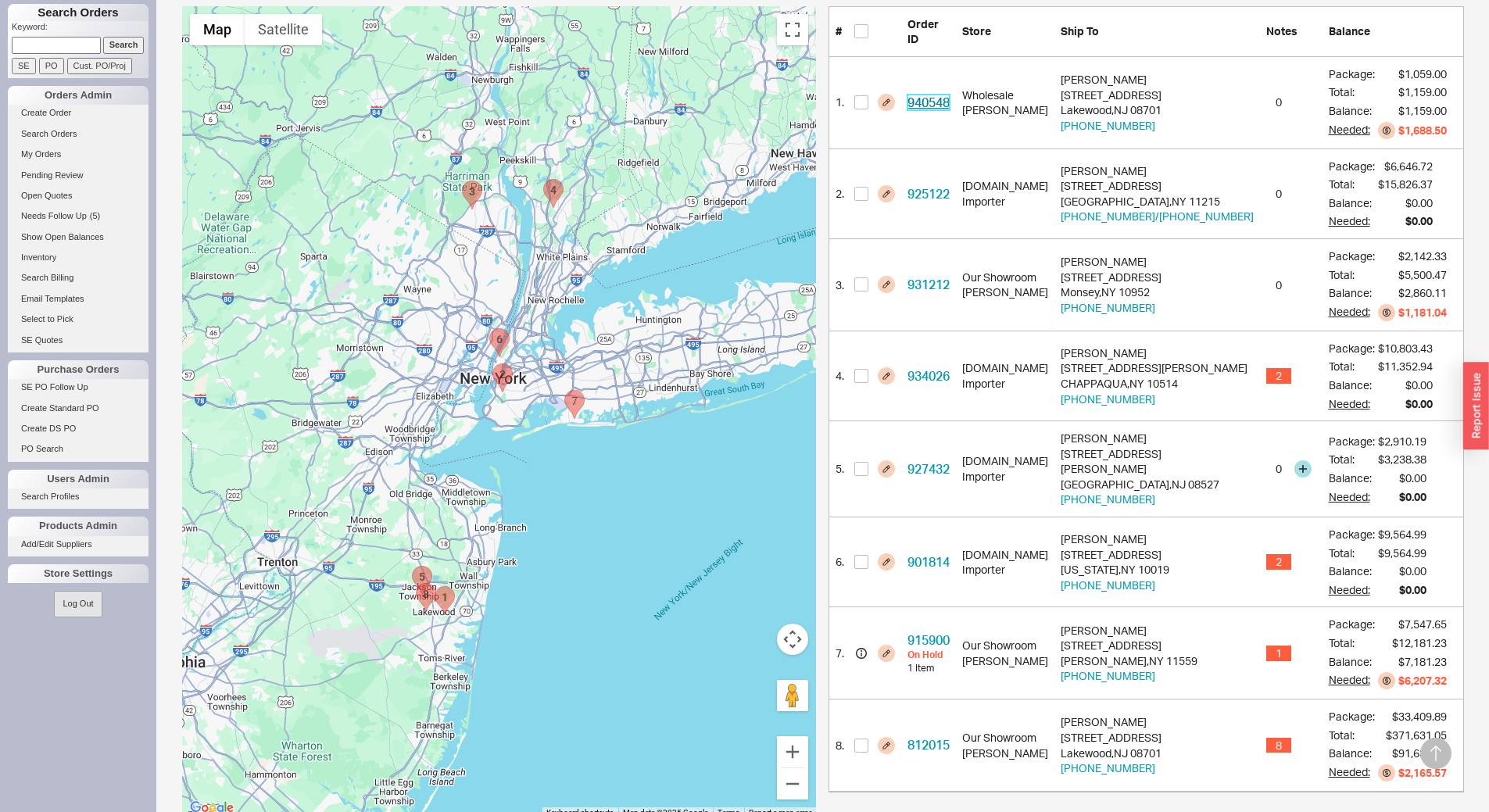
scroll to position [364, 0]
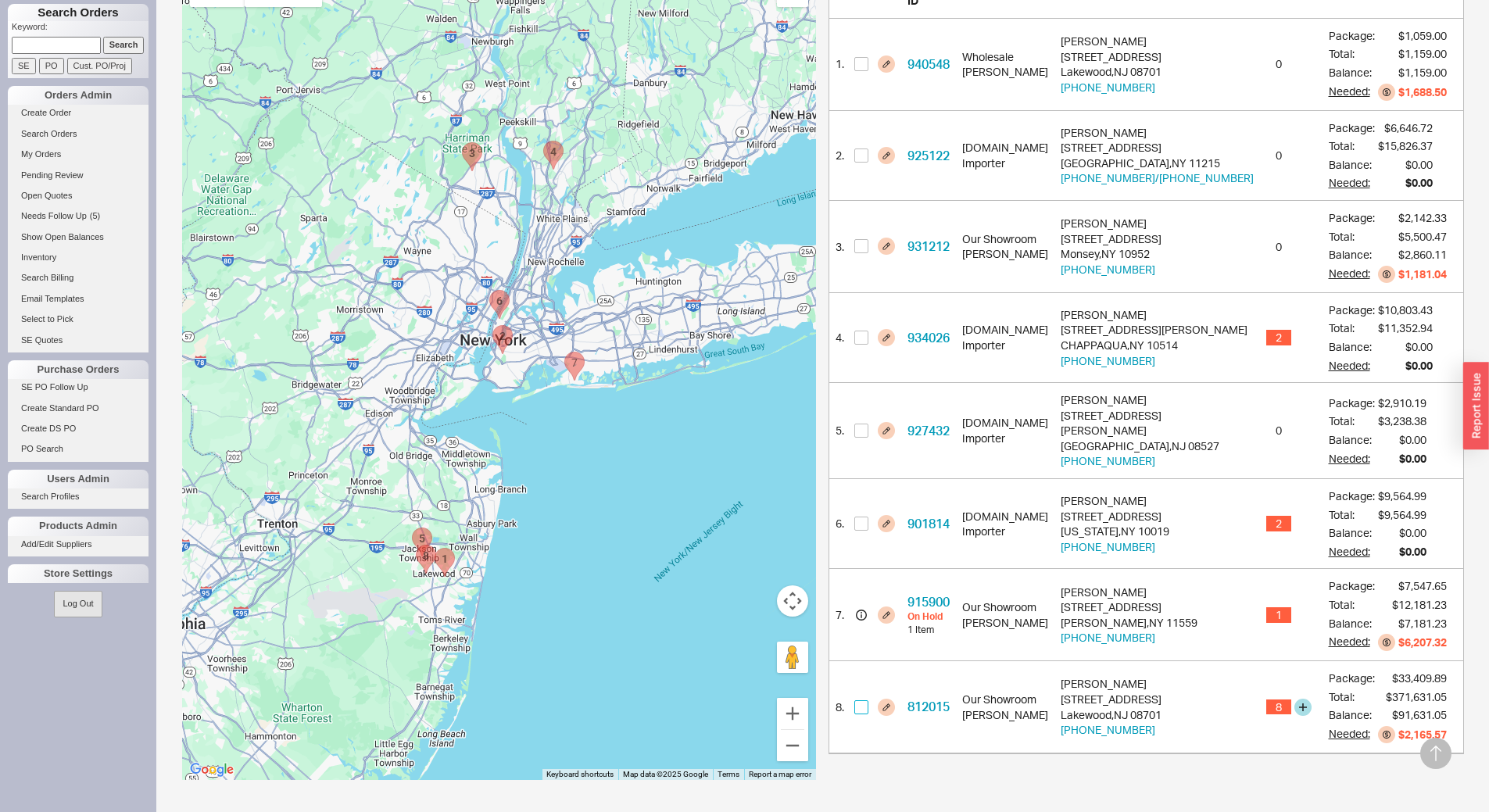
click at [866, 700] on input "checkbox" at bounding box center [861, 707] width 14 height 14
checkbox input "true"
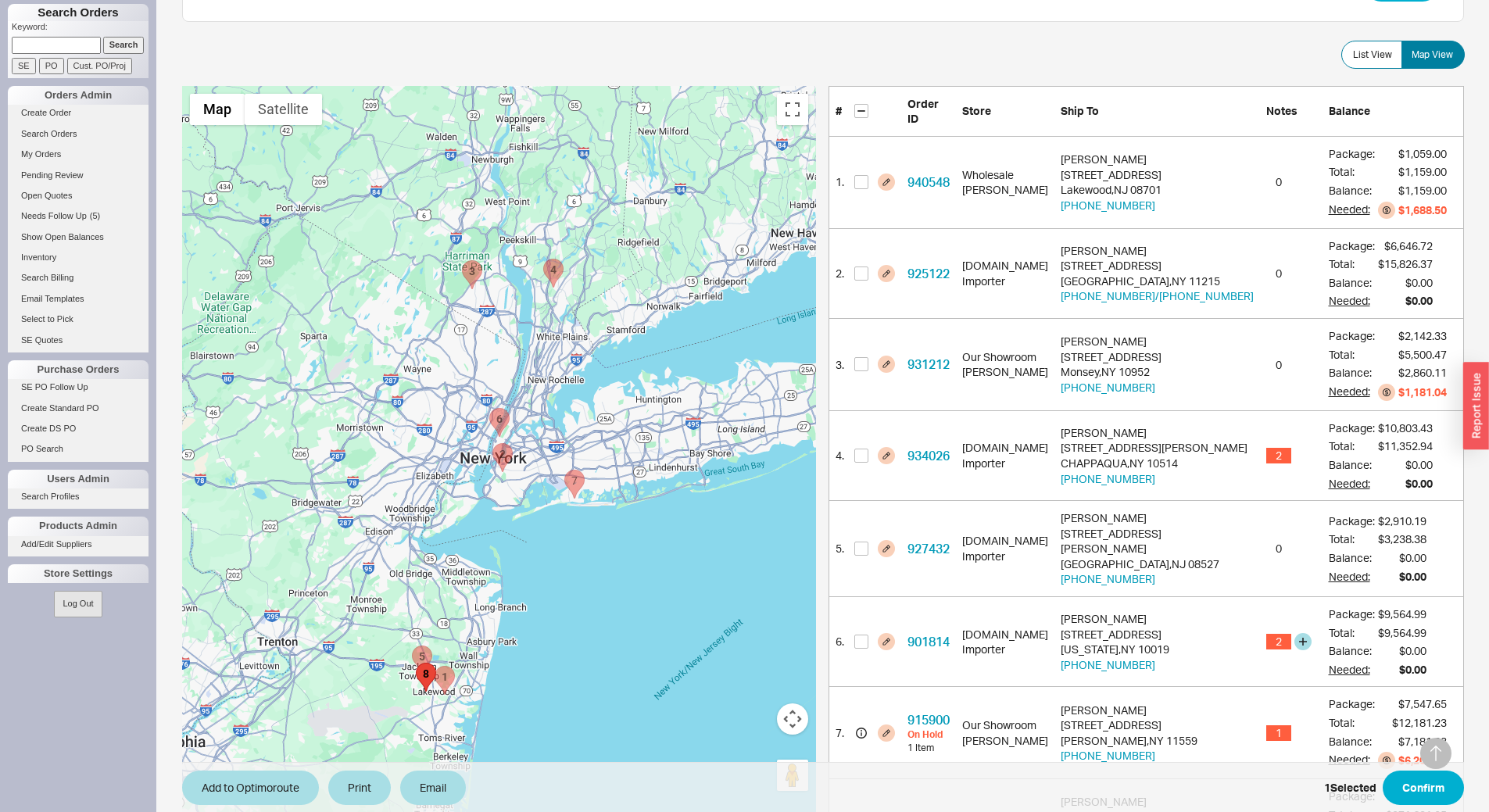
scroll to position [208, 0]
